Goal: Task Accomplishment & Management: Manage account settings

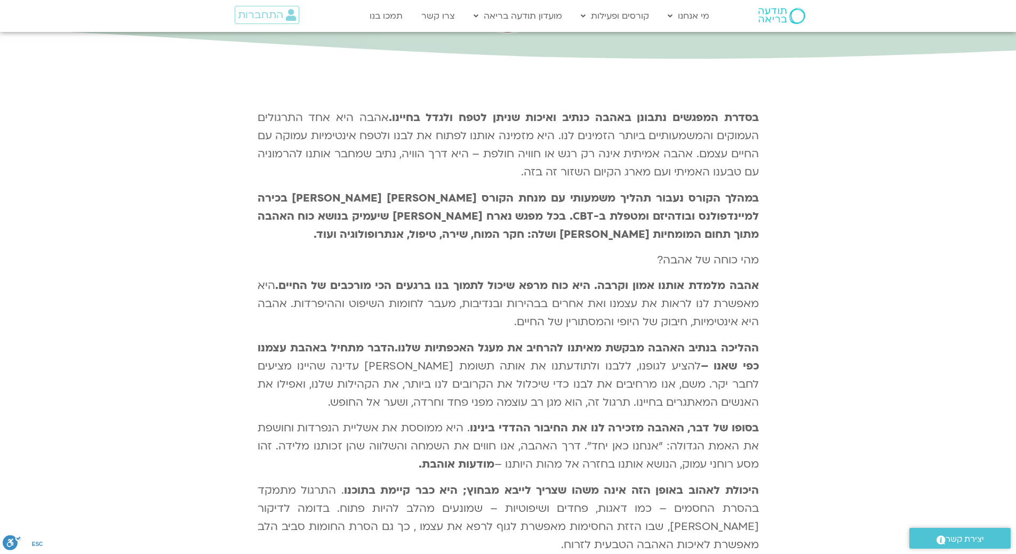
scroll to position [366, 0]
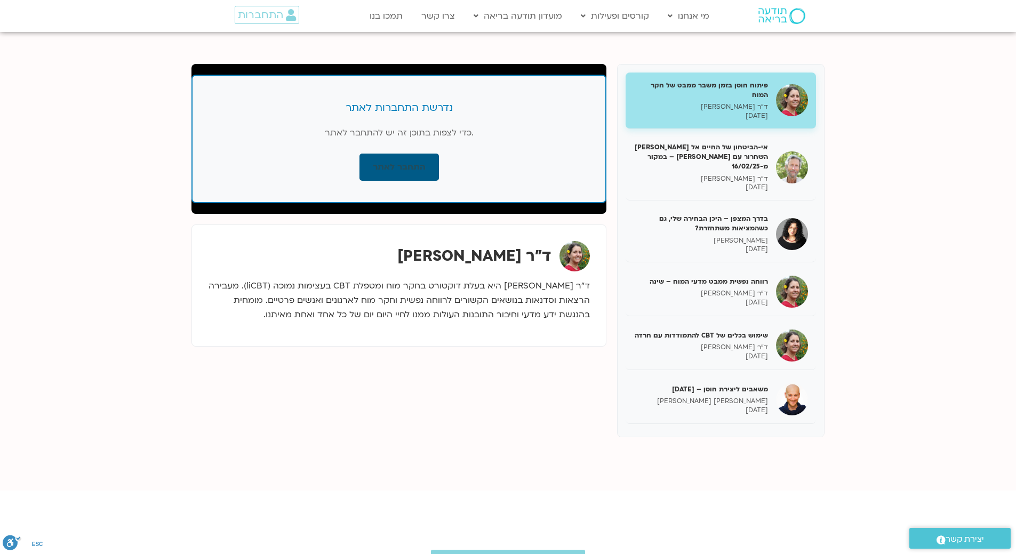
click at [389, 170] on link "התחבר לאתר" at bounding box center [399, 167] width 79 height 27
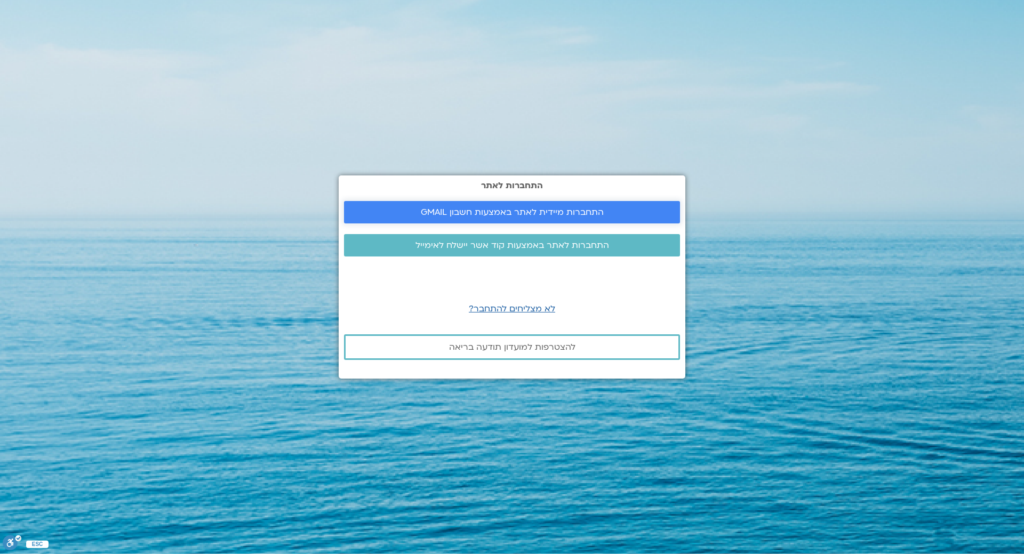
click at [432, 211] on span "התחברות מיידית לאתר באמצעות חשבון GMAIL" at bounding box center [512, 212] width 183 height 10
